Goal: Transaction & Acquisition: Subscribe to service/newsletter

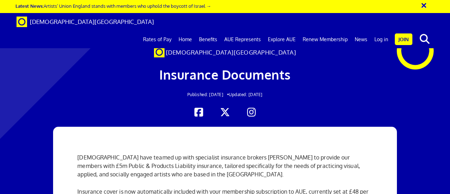
scroll to position [0, 1]
click at [210, 31] on link "Benefits" at bounding box center [208, 40] width 25 height 18
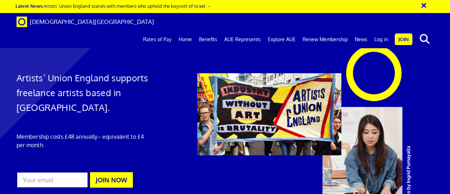
scroll to position [0, 1]
click at [403, 33] on link "Join" at bounding box center [404, 39] width 18 height 12
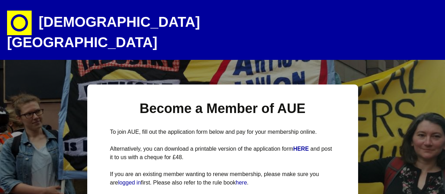
select select
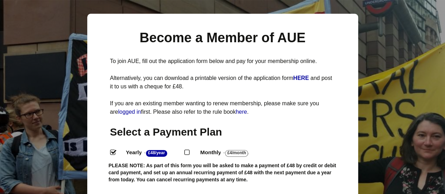
scroll to position [72, 0]
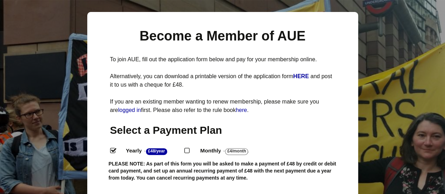
drag, startPoint x: 447, startPoint y: 19, endPoint x: 446, endPoint y: 30, distance: 11.3
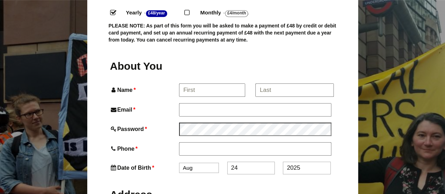
scroll to position [213, 0]
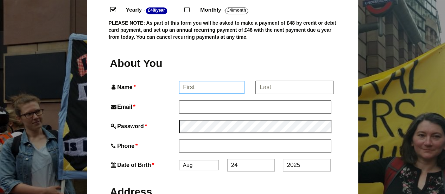
click at [200, 81] on input "Name *" at bounding box center [211, 87] width 65 height 13
type input "Jane"
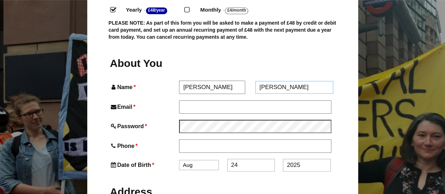
type input "Roberts"
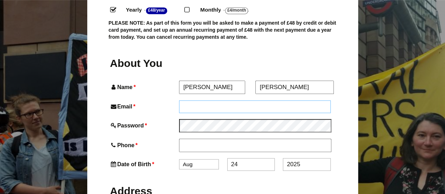
click at [186, 100] on input "Email *" at bounding box center [255, 106] width 152 height 13
type input "rowenajaneroberts@hotmail.com"
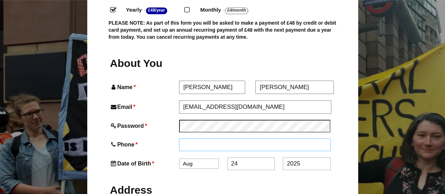
click at [190, 138] on input "Phone *" at bounding box center [255, 144] width 152 height 13
click at [195, 139] on input "Phone *" at bounding box center [255, 145] width 152 height 13
type input "07748798996"
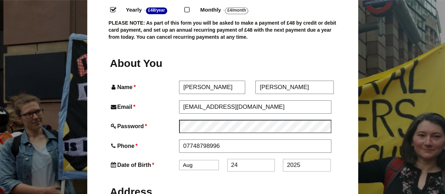
click at [198, 160] on select "Jan Feb Mar Apr May Jun Jul Aug Sep Oct Nov Dec" at bounding box center [199, 165] width 40 height 10
select select "5"
click at [179, 160] on select "Jan Feb Mar Apr May Jun Jul Aug Sep Oct Nov Dec" at bounding box center [199, 165] width 40 height 10
click at [240, 159] on input "24" at bounding box center [250, 165] width 47 height 13
type input "22"
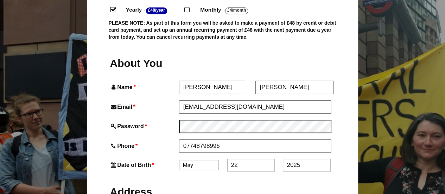
click at [304, 159] on input "2025" at bounding box center [306, 165] width 47 height 13
type input "2"
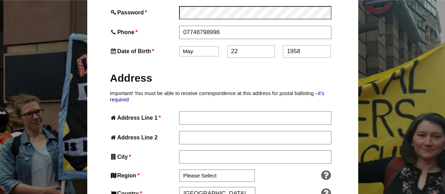
scroll to position [337, 0]
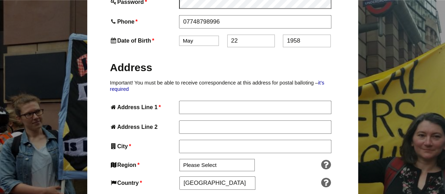
type input "1958"
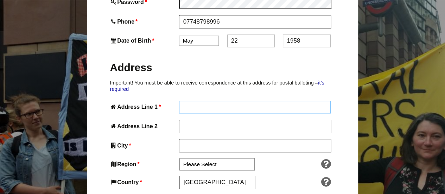
click at [191, 101] on input "Address Line 1 *" at bounding box center [255, 107] width 152 height 13
type input "14 Cressy House"
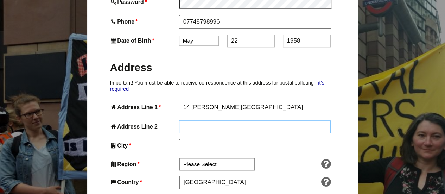
click at [181, 120] on input "Address Line 2" at bounding box center [255, 126] width 152 height 13
type input "Hannibal Road"
click at [182, 140] on input "City *" at bounding box center [255, 146] width 152 height 13
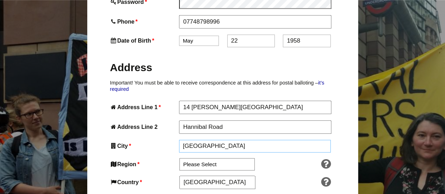
type input "London"
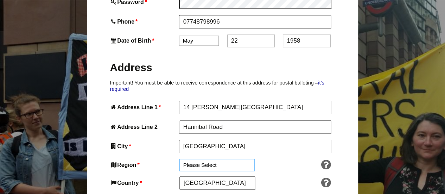
click at [183, 159] on select "Please Select South East England London North West England East of England West…" at bounding box center [216, 165] width 75 height 12
select select "London"
click at [179, 159] on select "Please Select South East England London North West England East of England West…" at bounding box center [216, 165] width 75 height 12
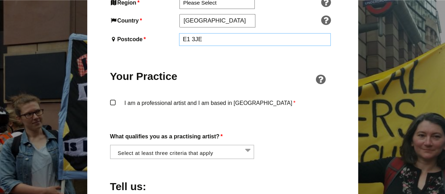
scroll to position [502, 0]
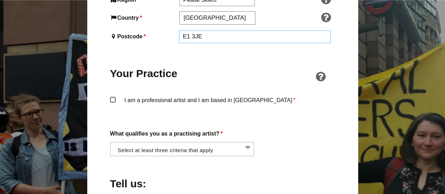
type input "E1 3JE"
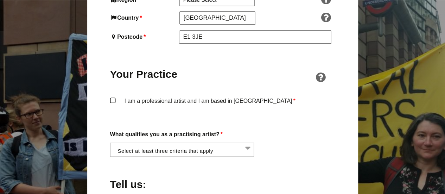
click at [112, 96] on label "I am a professional artist and I am based in England *" at bounding box center [222, 106] width 225 height 21
click at [0, 0] on input "I am a professional artist and I am based in England *" at bounding box center [0, 0] width 0 height 0
click at [248, 143] on li at bounding box center [184, 149] width 144 height 12
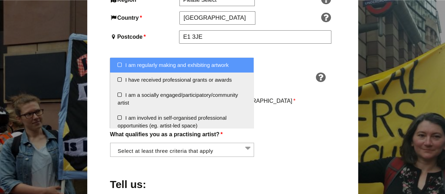
click at [120, 62] on li "I am regularly making and exhibiting artwork" at bounding box center [181, 65] width 143 height 15
select select "regularly_making_and_exhibiting_artwork"
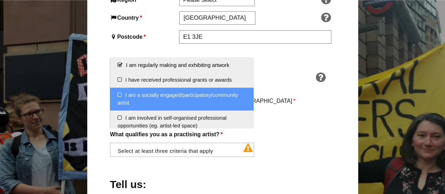
click at [120, 95] on li "I am a socially engaged/participatory/community artist" at bounding box center [181, 99] width 143 height 23
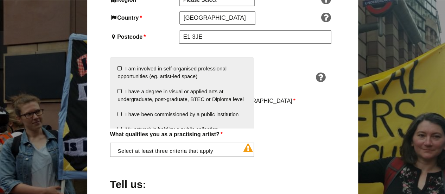
scroll to position [50, 0]
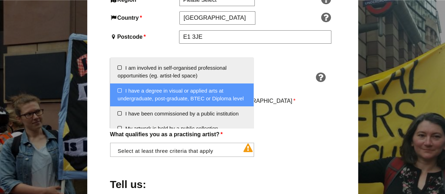
click at [119, 88] on li "I have a degree in visual or applied arts at undergraduate, post-graduate, BTEC…" at bounding box center [181, 94] width 143 height 23
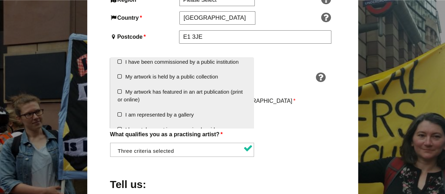
scroll to position [102, 0]
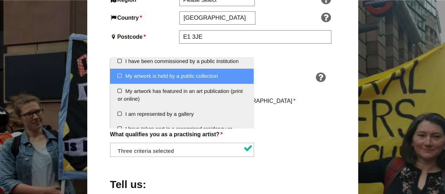
click at [118, 82] on li "My artwork is held by a public collection" at bounding box center [181, 76] width 143 height 15
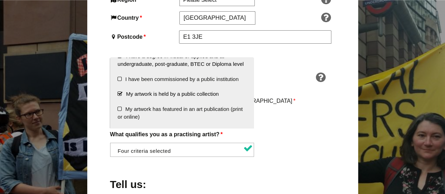
scroll to position [88, 0]
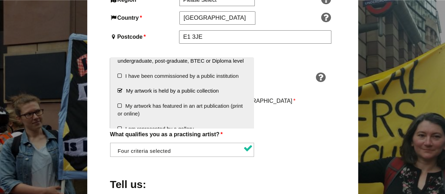
click at [245, 98] on li "My artwork is held by a public collection" at bounding box center [181, 90] width 143 height 15
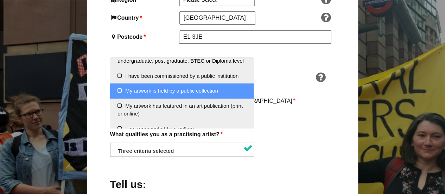
click at [120, 98] on li "My artwork is held by a public collection" at bounding box center [181, 90] width 143 height 15
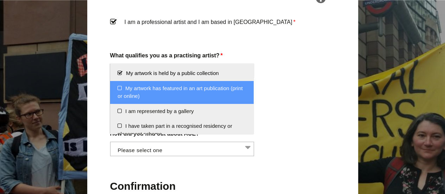
scroll to position [587, 0]
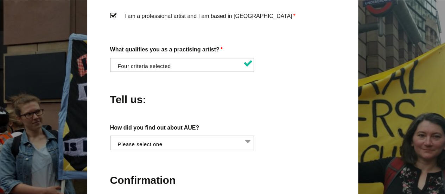
click at [314, 122] on label "How did you find out about AUE?" at bounding box center [222, 126] width 225 height 9
click at [110, 135] on select "Word of mouth Facebook Twitter Other social media National Press Specialist art…" at bounding box center [110, 139] width 0 height 8
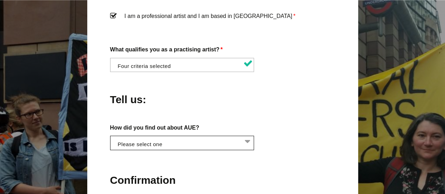
click at [248, 136] on li at bounding box center [184, 142] width 144 height 12
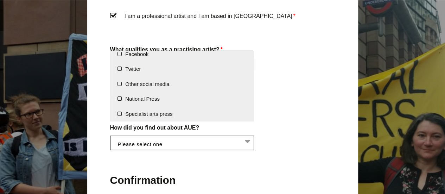
scroll to position [19, 0]
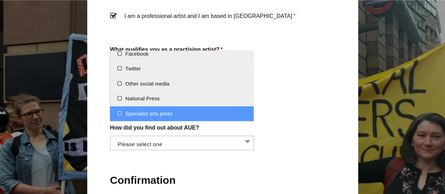
select select "Specialist arts press"
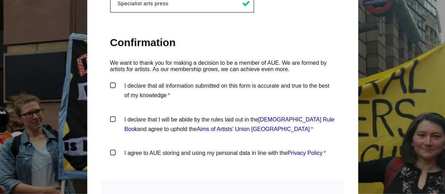
scroll to position [731, 0]
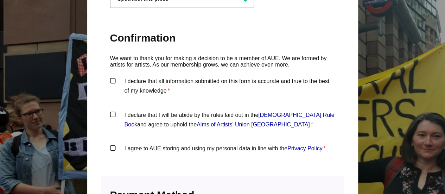
click at [114, 76] on label "I declare that all information submitted on this form is accurate and true to t…" at bounding box center [222, 86] width 225 height 21
click at [0, 0] on input "I declare that all information submitted on this form is accurate and true to t…" at bounding box center [0, 0] width 0 height 0
click at [111, 110] on label "I declare that I will be abide by the rules laid out in the Artists' Union Engl…" at bounding box center [222, 120] width 225 height 21
click at [0, 0] on input "I declare that I will be abide by the rules laid out in the Artists' Union Engl…" at bounding box center [0, 0] width 0 height 0
click at [111, 143] on label "I agree to AUE storing and using my personal data in line with the Privacy Poli…" at bounding box center [222, 153] width 225 height 21
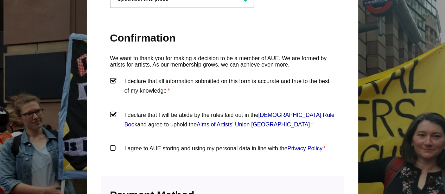
click at [0, 0] on input "I agree to AUE storing and using my personal data in line with the Privacy Poli…" at bounding box center [0, 0] width 0 height 0
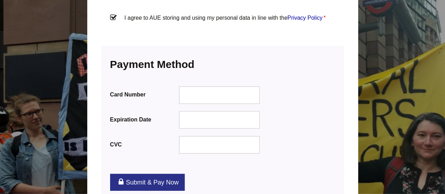
scroll to position [867, 0]
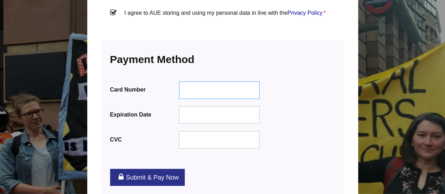
click at [181, 81] on div at bounding box center [219, 90] width 81 height 18
click at [157, 169] on link "Submit & Pay Now" at bounding box center [147, 177] width 75 height 17
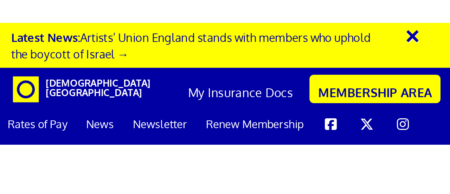
scroll to position [0, 2]
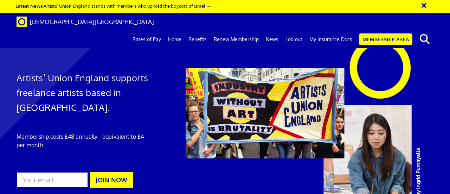
scroll to position [0, 1]
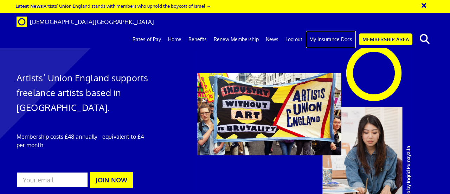
click at [325, 31] on link "My Insurance Docs" at bounding box center [331, 40] width 50 height 18
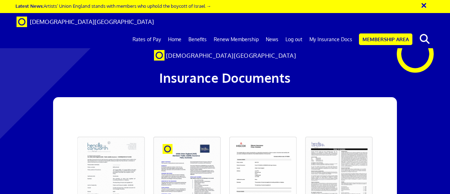
scroll to position [0, 1]
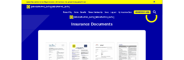
scroll to position [0, 1]
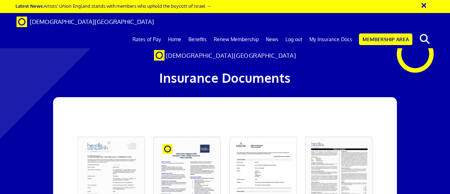
drag, startPoint x: 388, startPoint y: 127, endPoint x: 393, endPoint y: 141, distance: 14.8
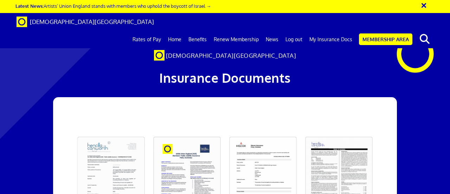
drag, startPoint x: 412, startPoint y: 136, endPoint x: 416, endPoint y: 155, distance: 19.5
drag, startPoint x: 323, startPoint y: 49, endPoint x: 315, endPoint y: -5, distance: 53.6
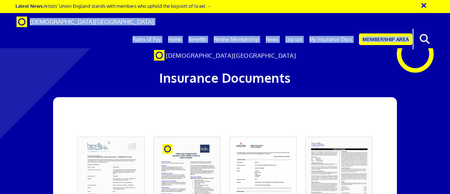
drag, startPoint x: 12, startPoint y: 34, endPoint x: 31, endPoint y: 28, distance: 20.1
drag, startPoint x: 8, startPoint y: 20, endPoint x: 6, endPoint y: -4, distance: 24.0
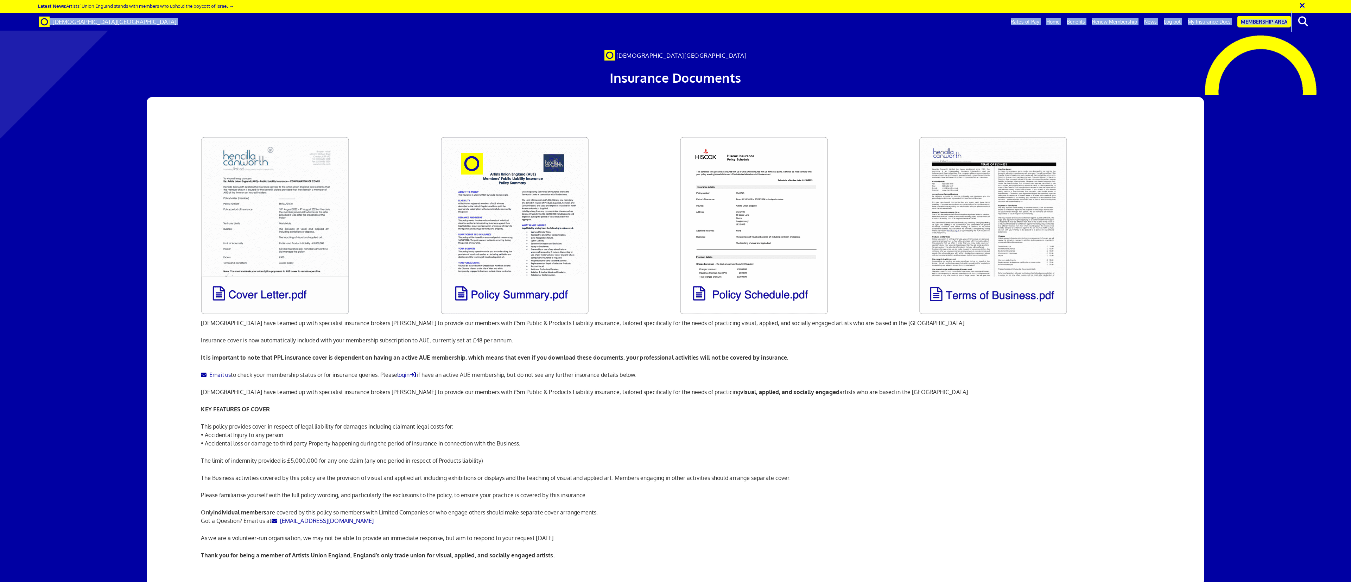
scroll to position [0, 0]
drag, startPoint x: 169, startPoint y: 0, endPoint x: 997, endPoint y: 46, distance: 829.2
click at [450, 46] on div "[DEMOGRAPHIC_DATA][GEOGRAPHIC_DATA]" at bounding box center [675, 49] width 855 height 22
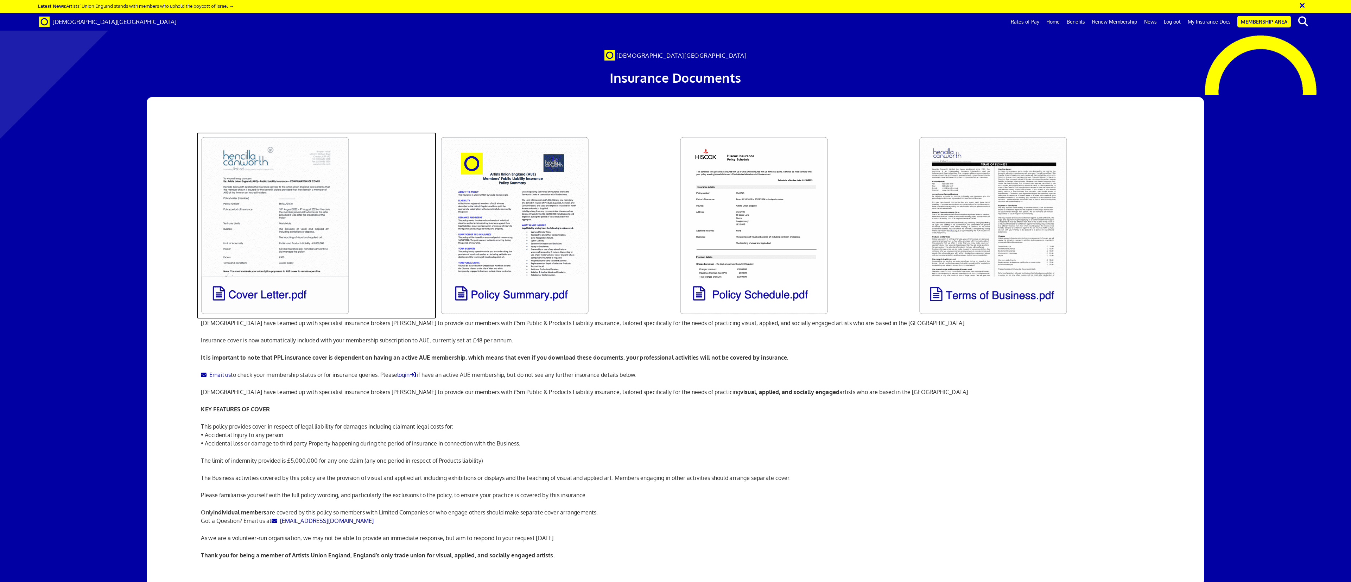
click at [307, 193] on link at bounding box center [316, 225] width 239 height 186
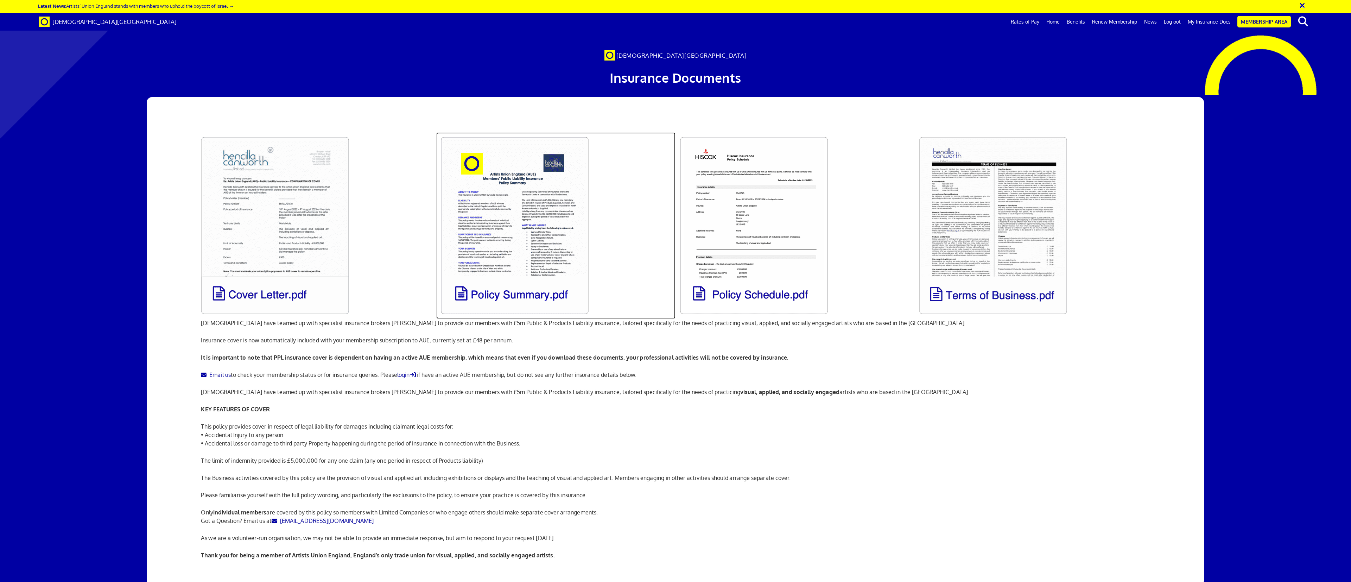
click at [450, 175] on link at bounding box center [555, 225] width 239 height 186
click at [450, 193] on link at bounding box center [555, 225] width 239 height 186
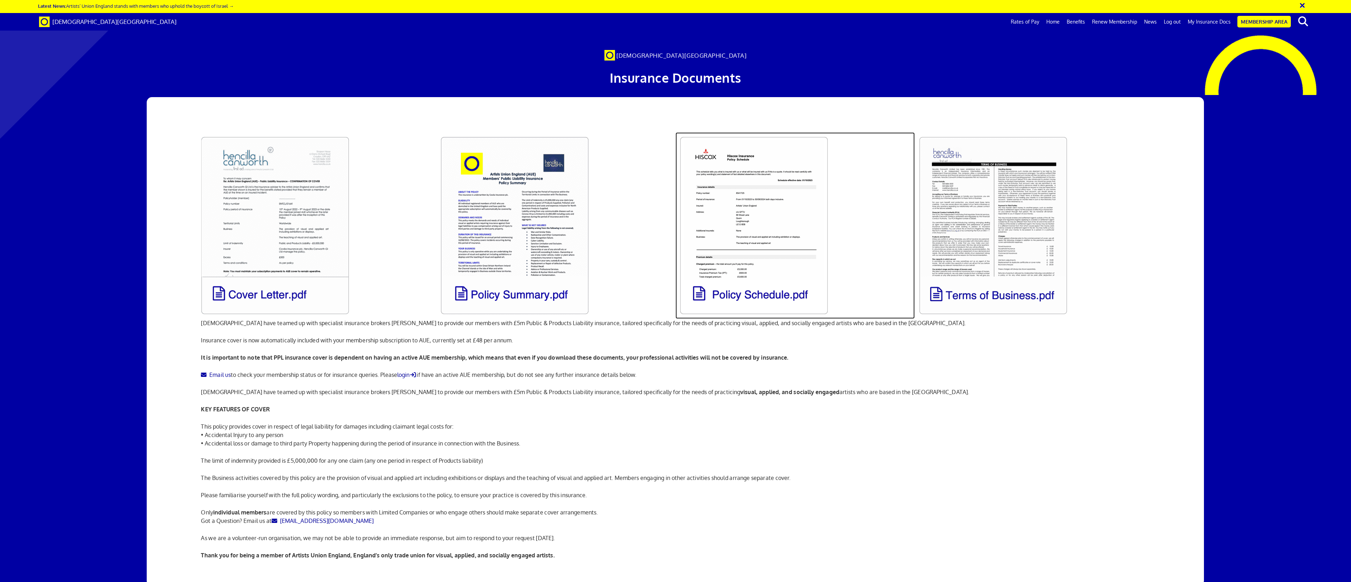
click at [450, 193] on link at bounding box center [794, 225] width 239 height 186
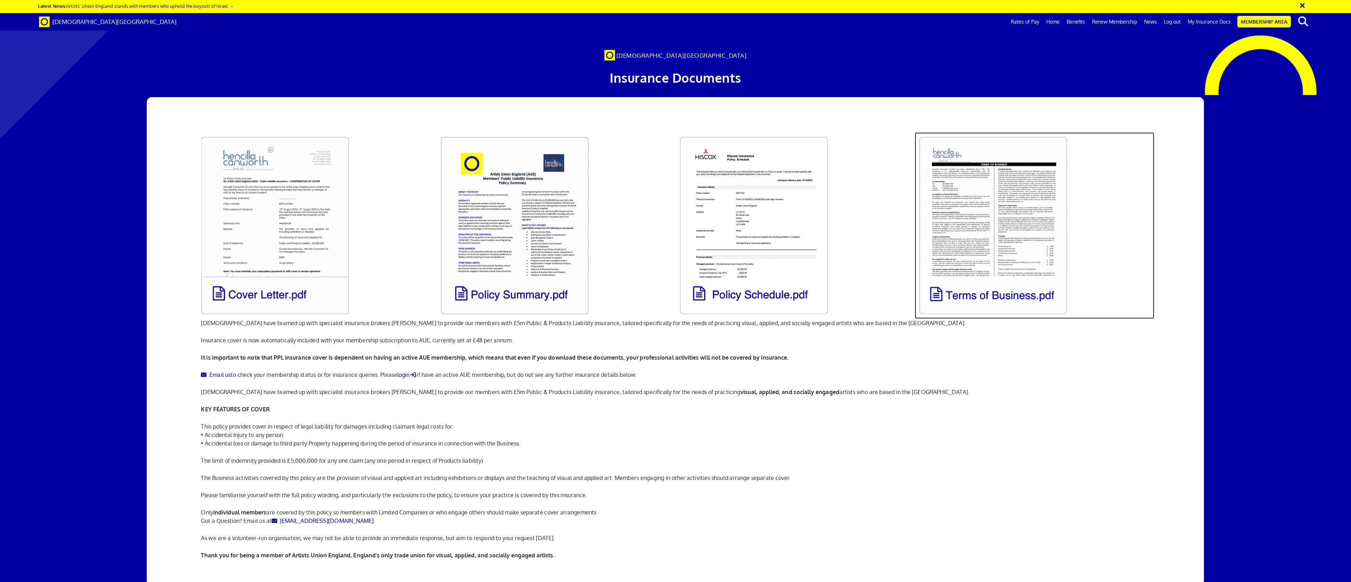
click at [450, 193] on link at bounding box center [1033, 225] width 239 height 186
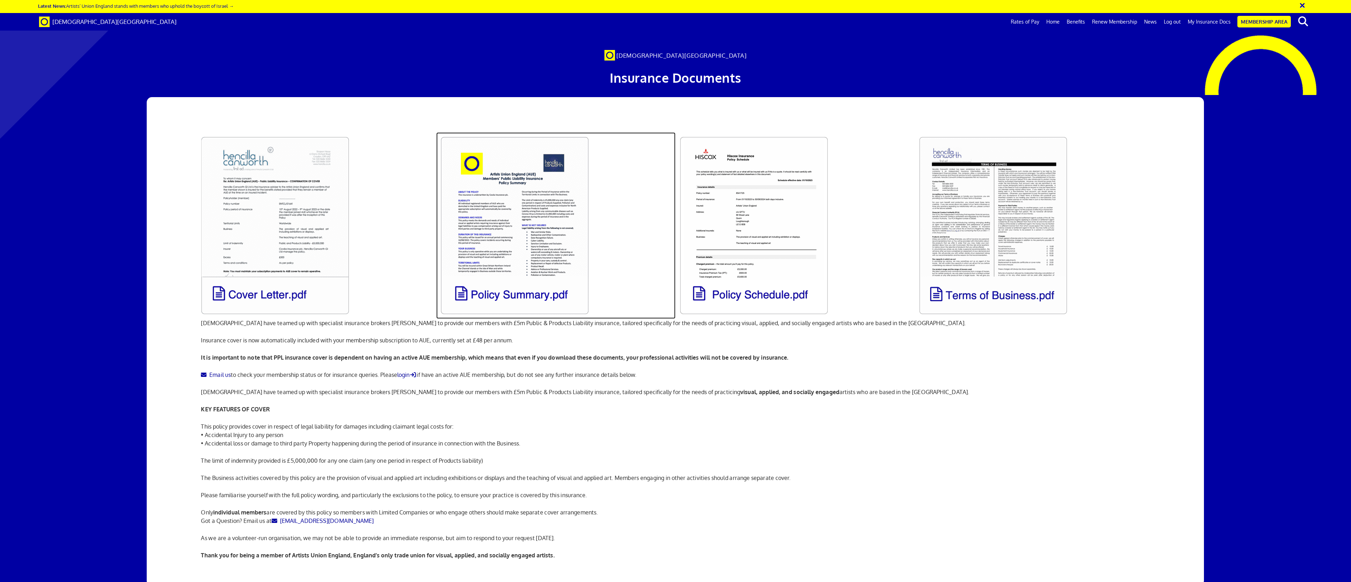
click at [450, 193] on link at bounding box center [555, 225] width 239 height 186
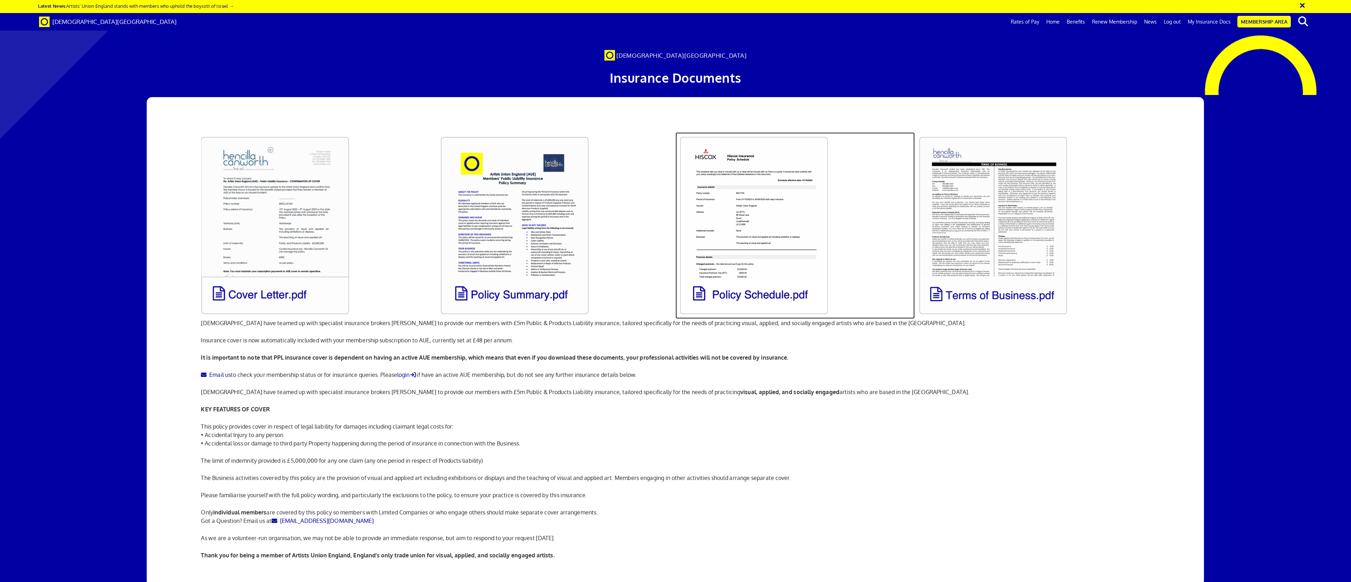
click at [450, 193] on link at bounding box center [794, 225] width 239 height 186
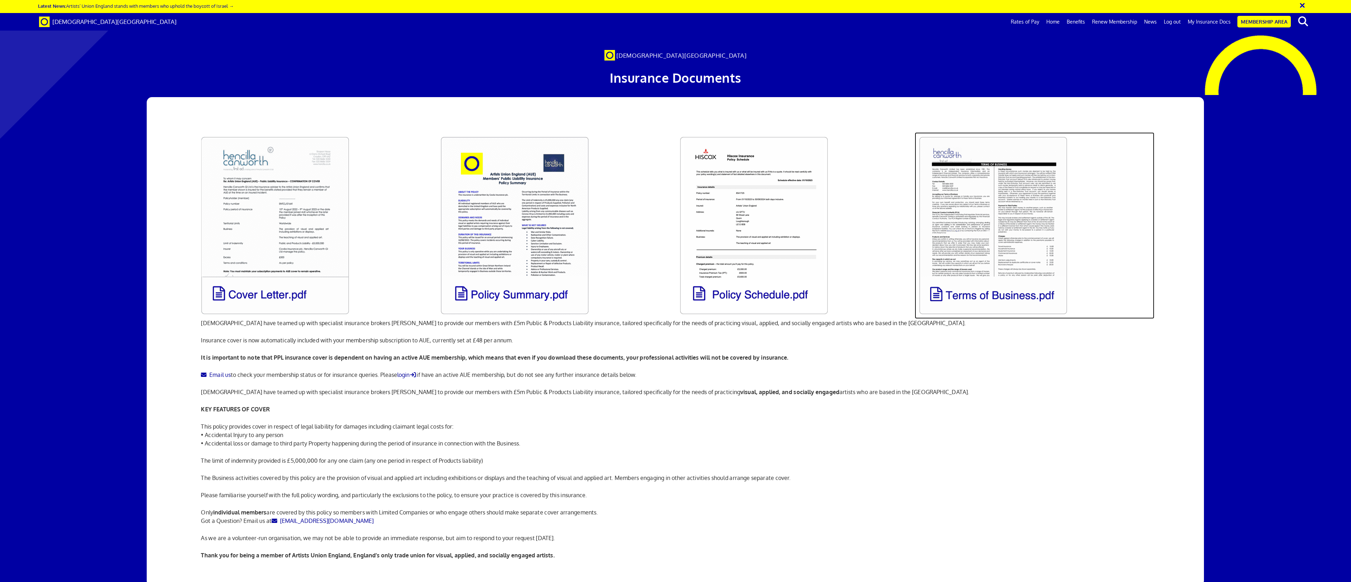
click at [450, 193] on link at bounding box center [1033, 225] width 239 height 186
